Goal: Task Accomplishment & Management: Use online tool/utility

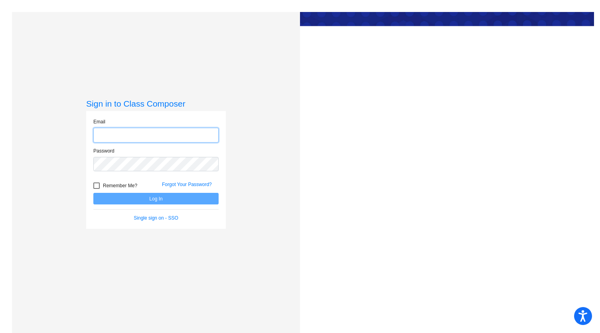
type input "[EMAIL_ADDRESS][DOMAIN_NAME]"
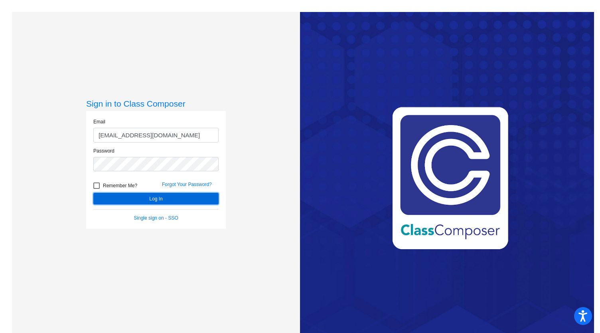
click at [161, 200] on button "Log In" at bounding box center [155, 199] width 125 height 12
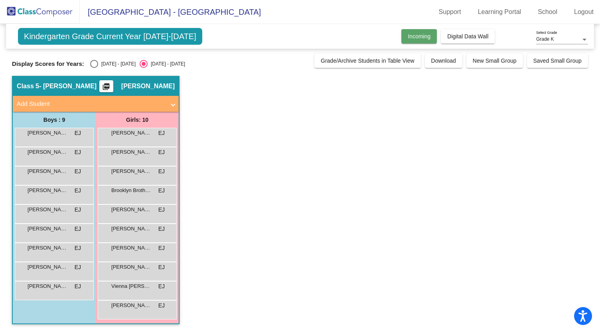
click at [422, 31] on button "Incoming" at bounding box center [419, 36] width 36 height 14
